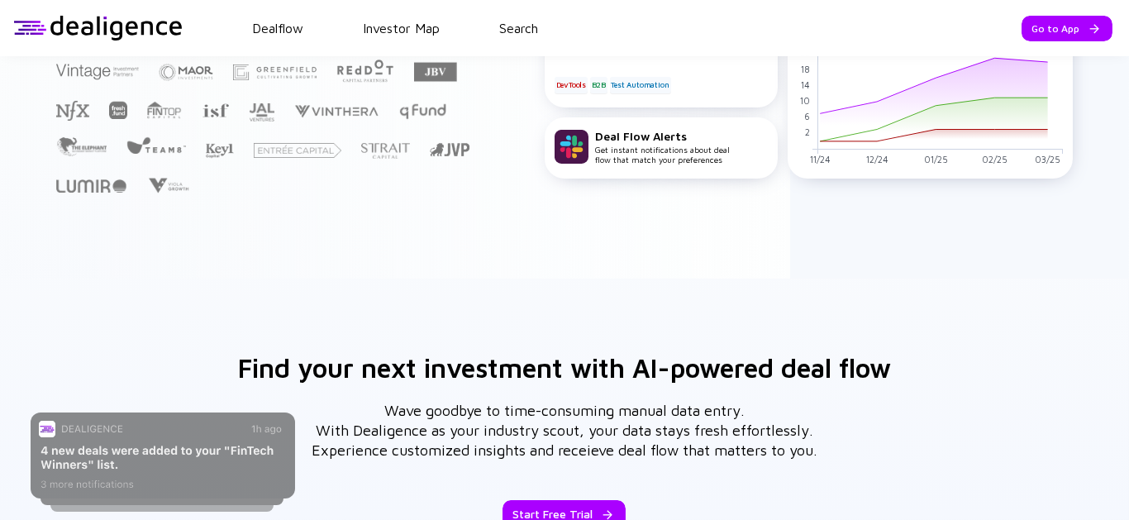
scroll to position [367, 0]
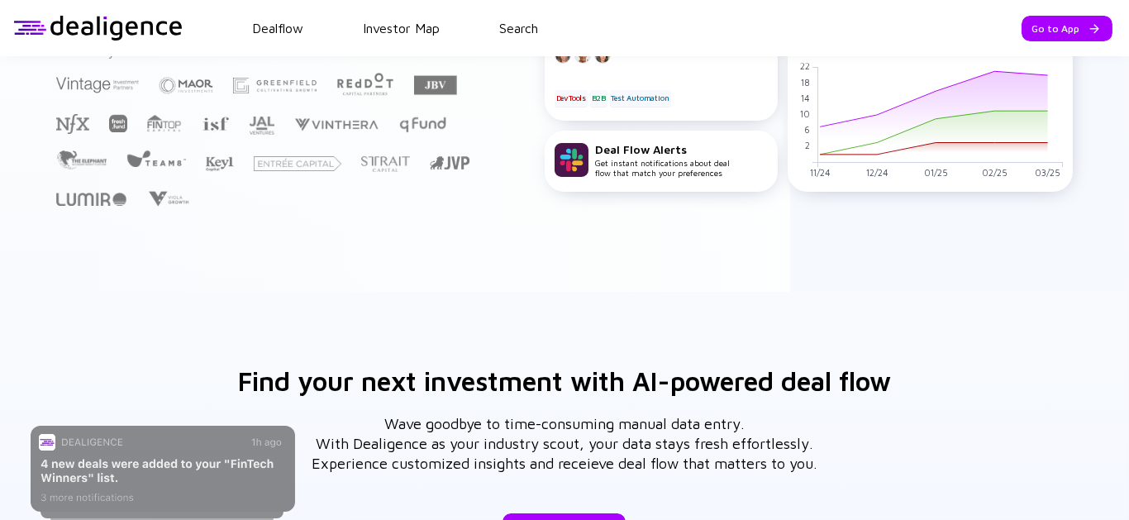
drag, startPoint x: 142, startPoint y: 26, endPoint x: 143, endPoint y: 37, distance: 10.8
click at [143, 29] on div at bounding box center [97, 28] width 169 height 25
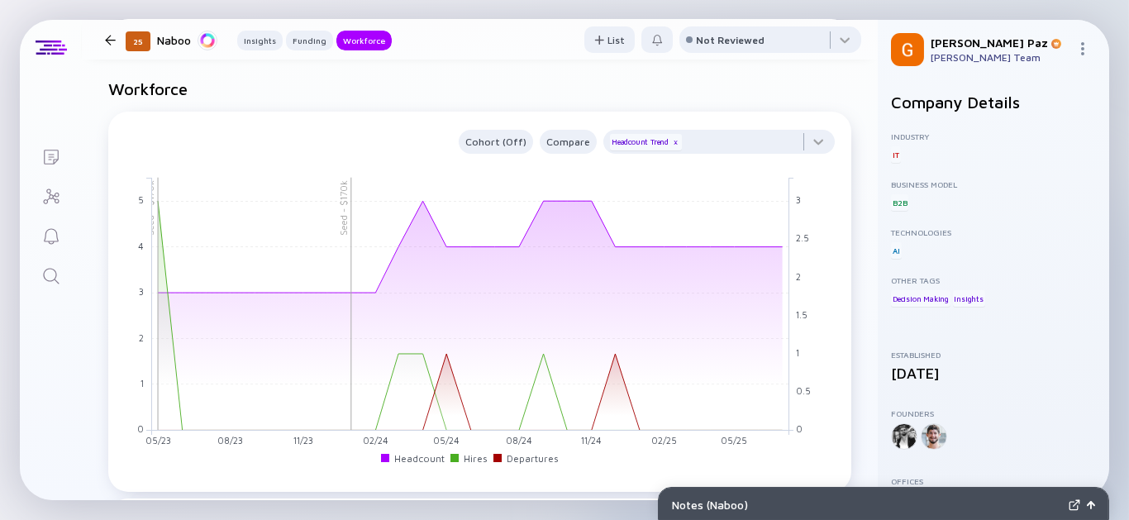
scroll to position [1102, 0]
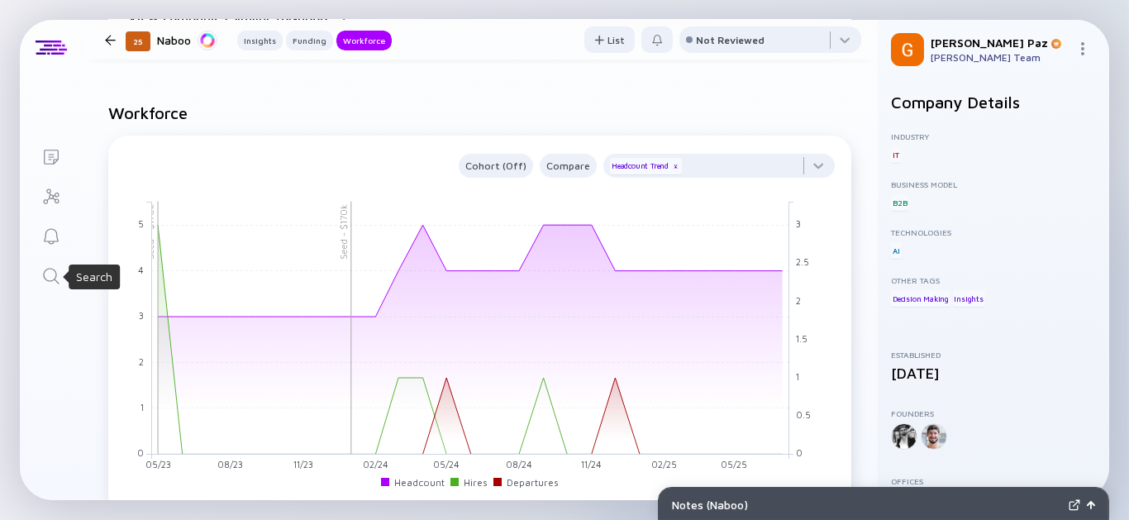
click at [41, 270] on icon "Search" at bounding box center [51, 276] width 20 height 20
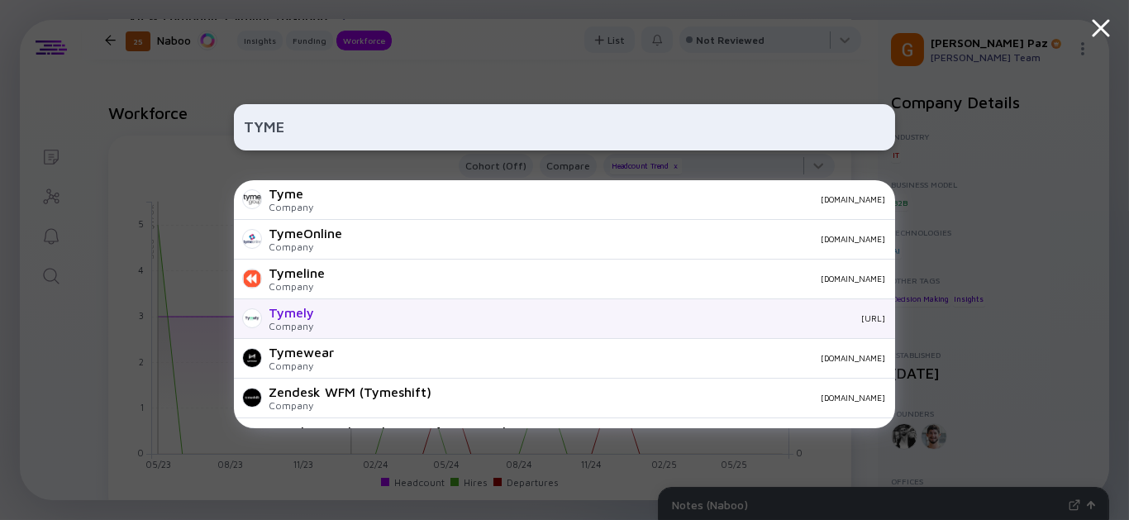
type input "TYME"
click at [818, 314] on div "tymely.ai" at bounding box center [606, 318] width 558 height 10
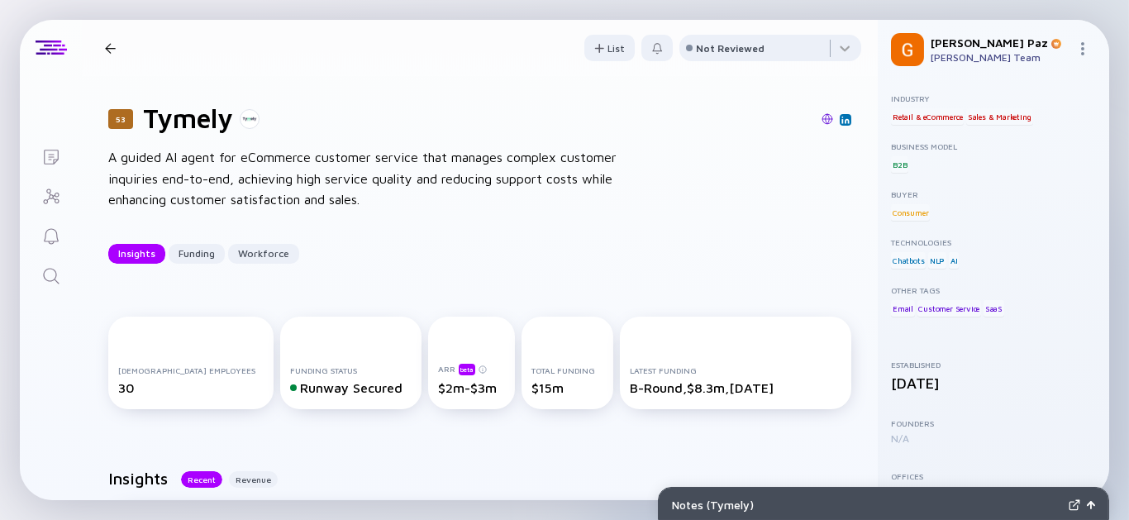
click at [63, 273] on link "Search" at bounding box center [51, 275] width 62 height 40
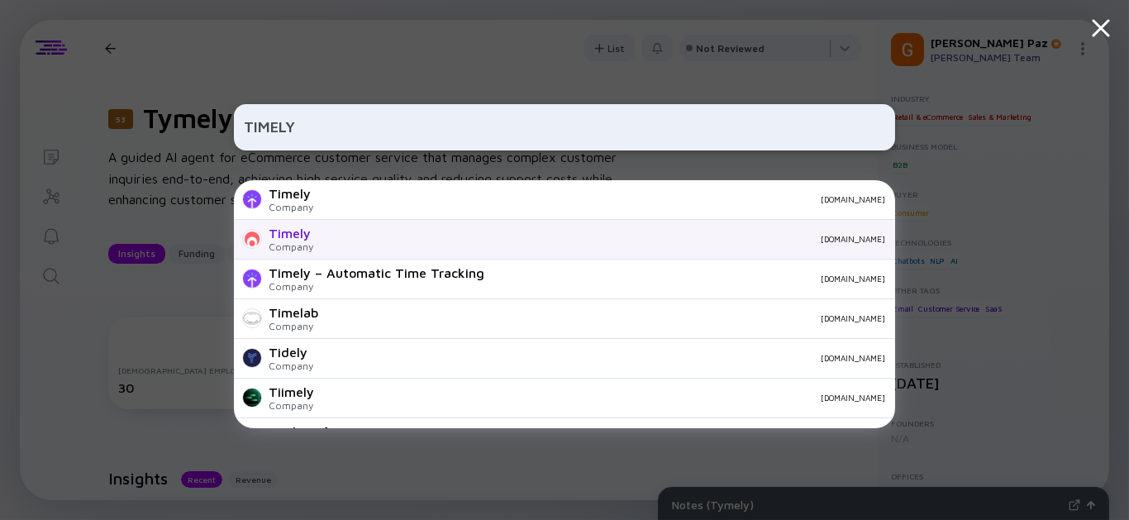
type input "TIMELY"
click at [611, 242] on div "gettimely.com" at bounding box center [605, 239] width 559 height 10
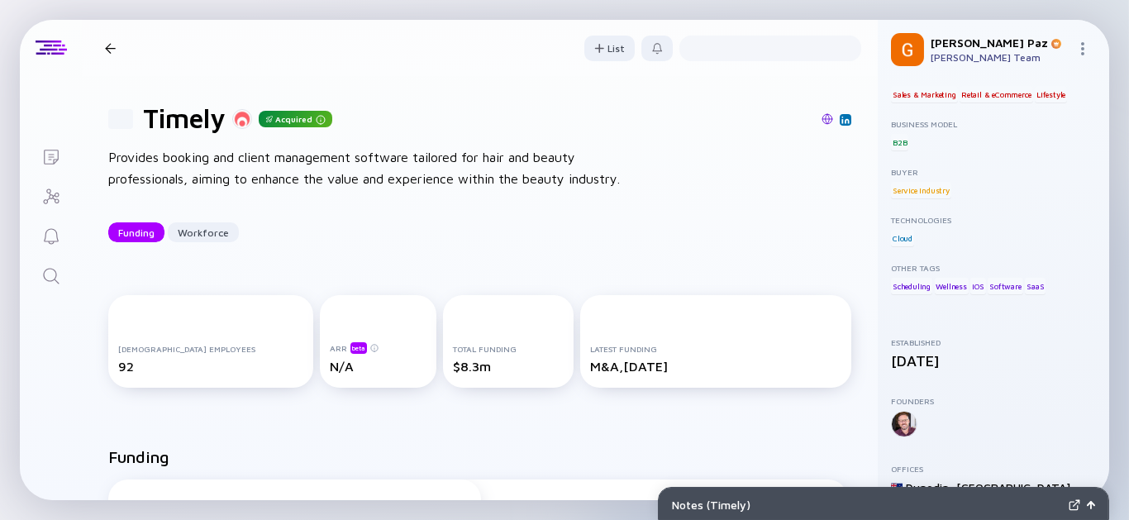
scroll to position [115, 0]
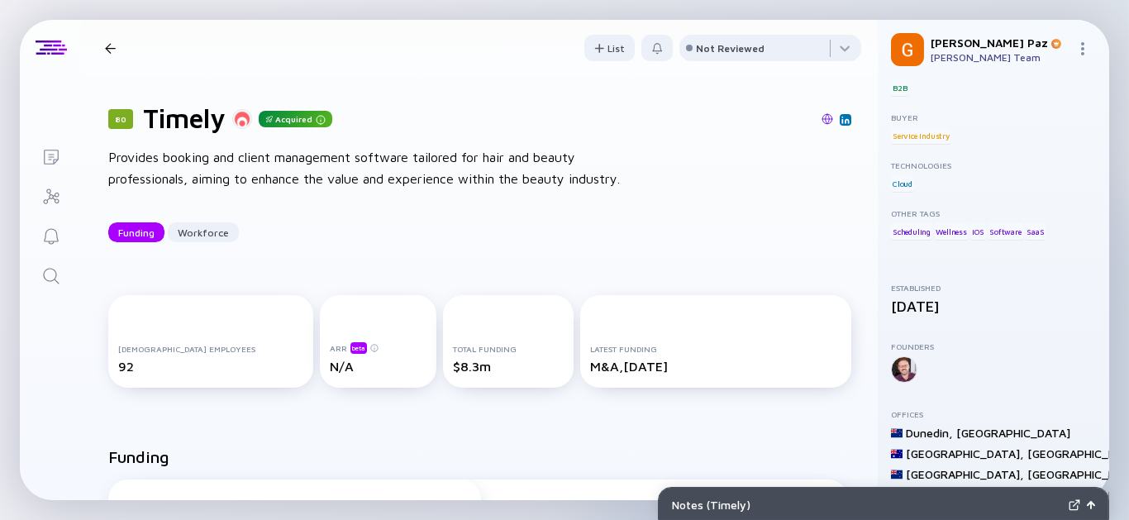
click at [50, 267] on icon "Search" at bounding box center [51, 276] width 20 height 20
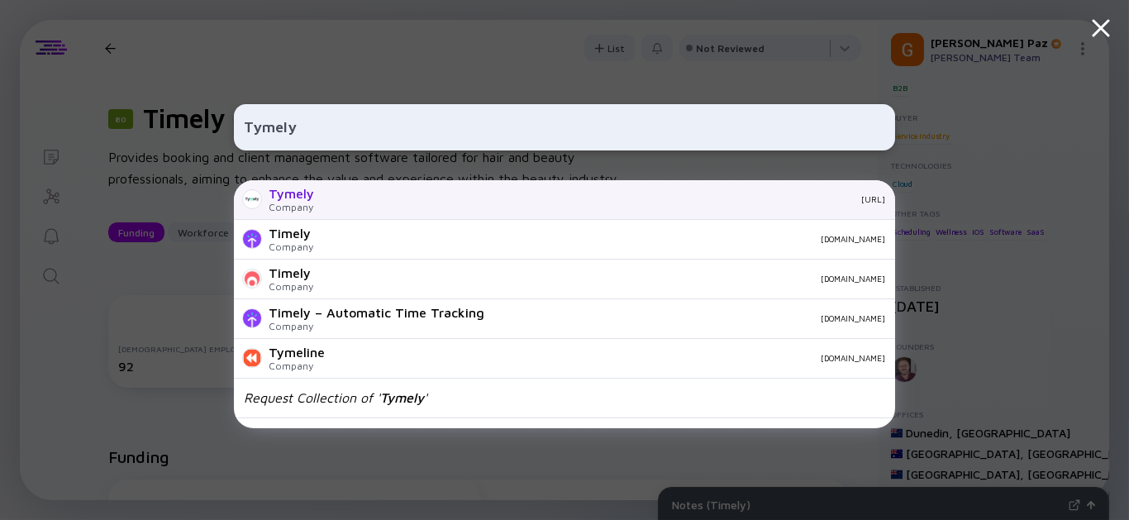
type input "Tymely"
click at [402, 207] on div "Tymely Company tymely.ai" at bounding box center [564, 200] width 661 height 40
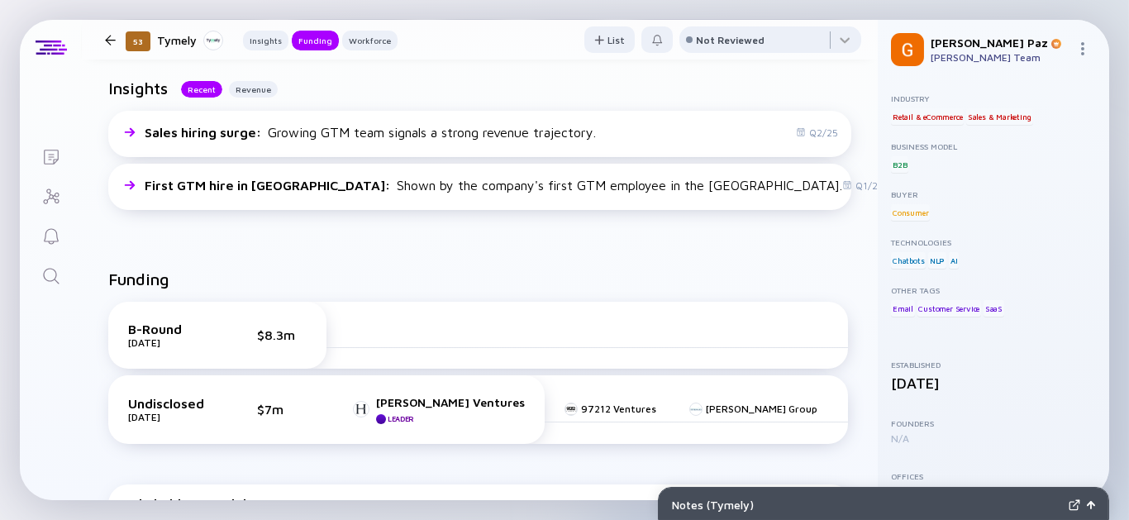
scroll to position [551, 0]
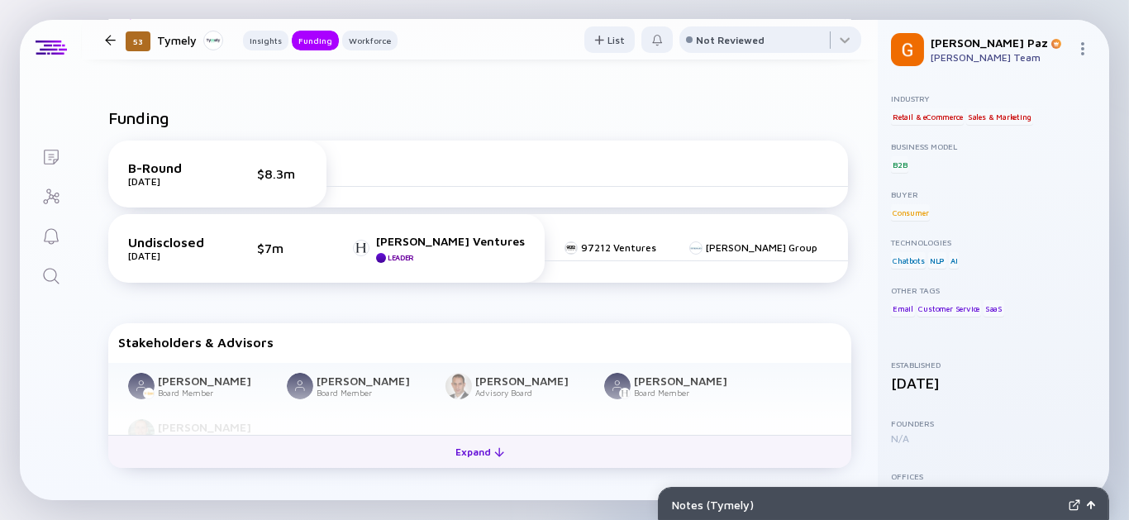
click at [477, 451] on div "Expand" at bounding box center [479, 452] width 69 height 26
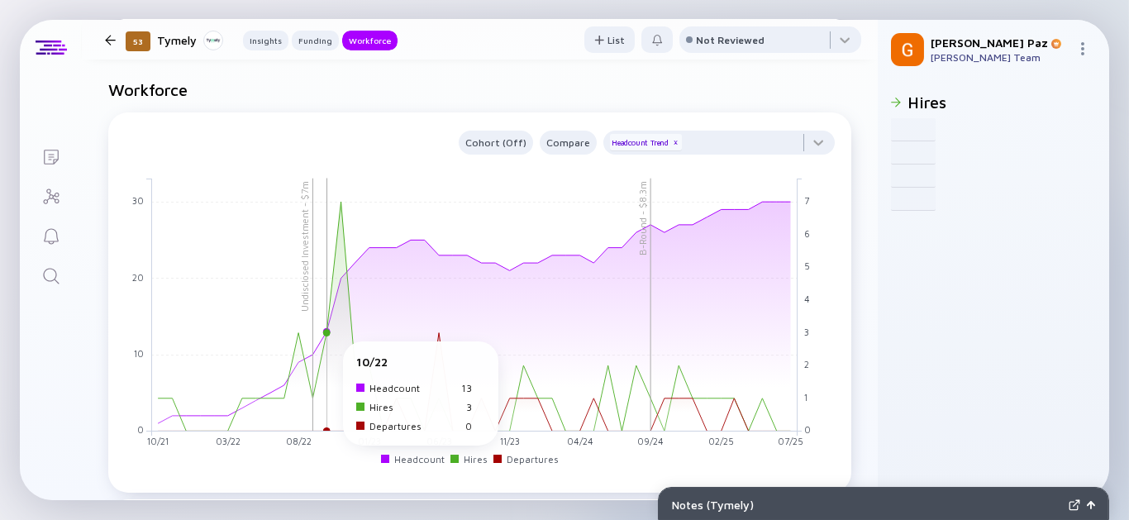
scroll to position [1377, 0]
